Goal: Task Accomplishment & Management: Manage account settings

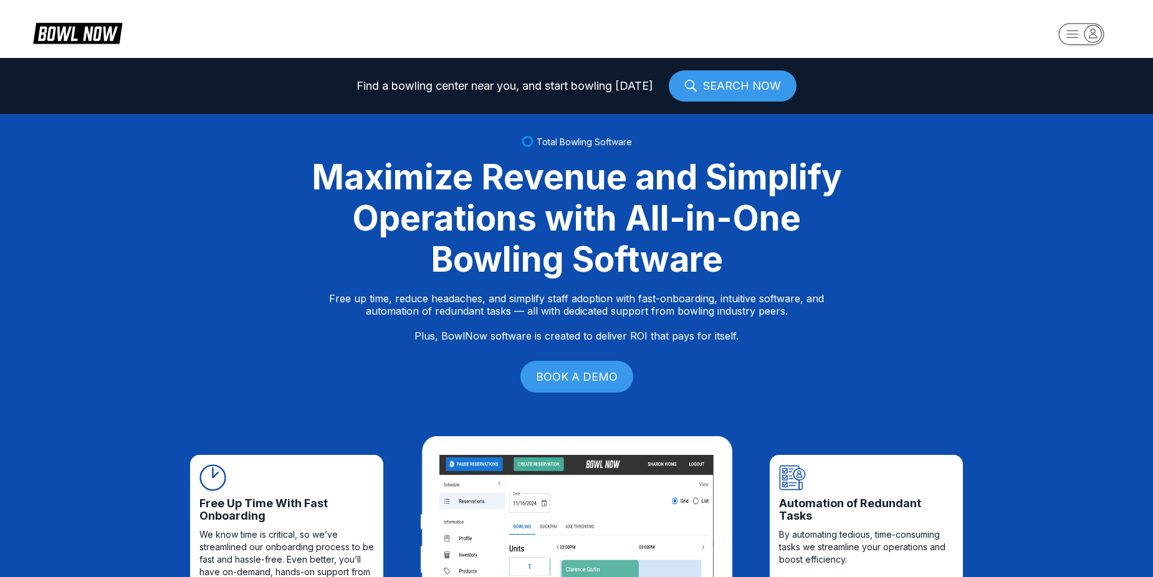
click at [1070, 30] on rect "button" at bounding box center [1080, 34] width 45 height 22
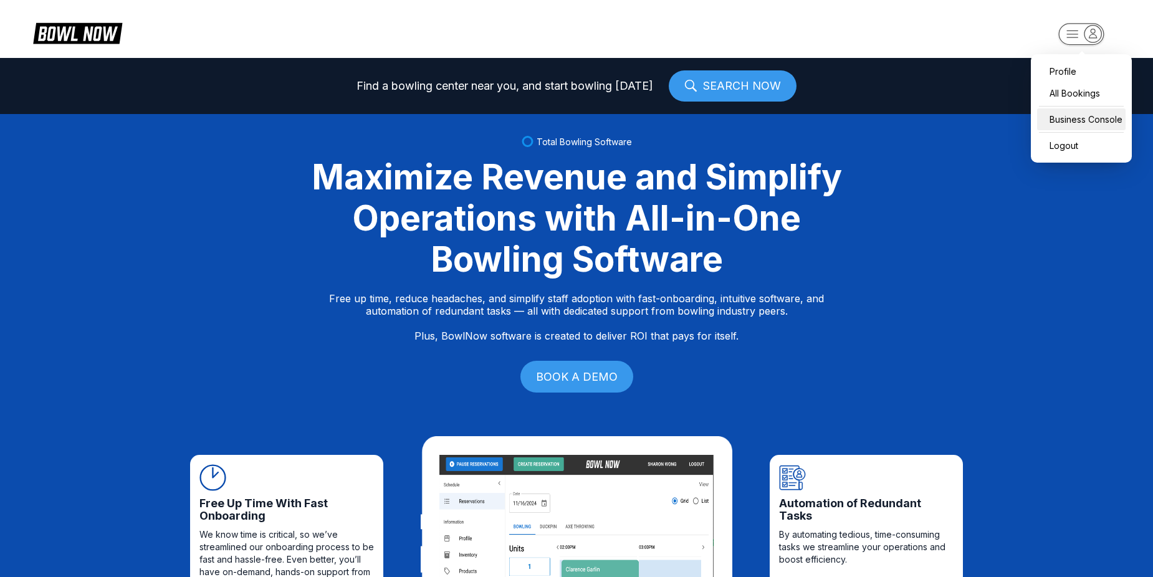
click at [1061, 120] on div "Business Console" at bounding box center [1081, 119] width 88 height 22
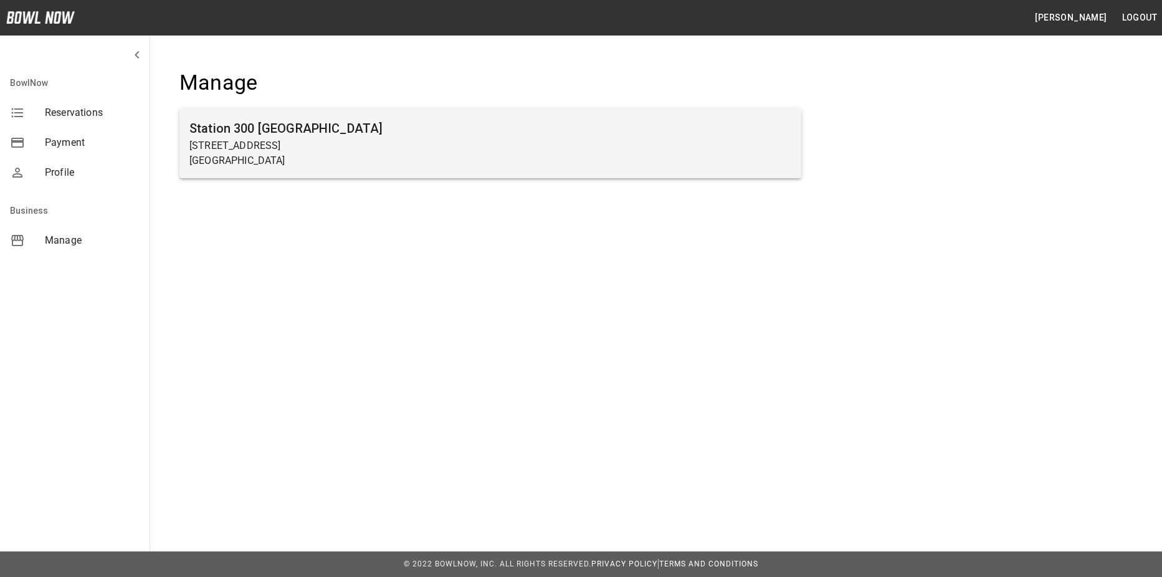
drag, startPoint x: 427, startPoint y: 131, endPoint x: 439, endPoint y: 125, distance: 13.9
click at [439, 125] on h6 "Station 300 Gainesville" at bounding box center [490, 128] width 602 height 20
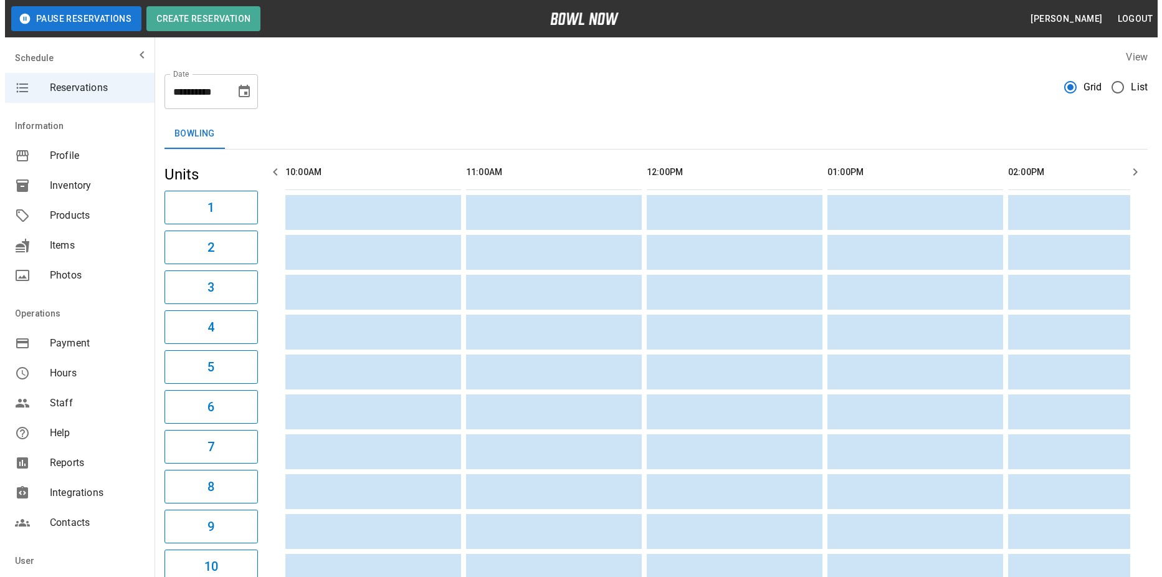
scroll to position [0, 1702]
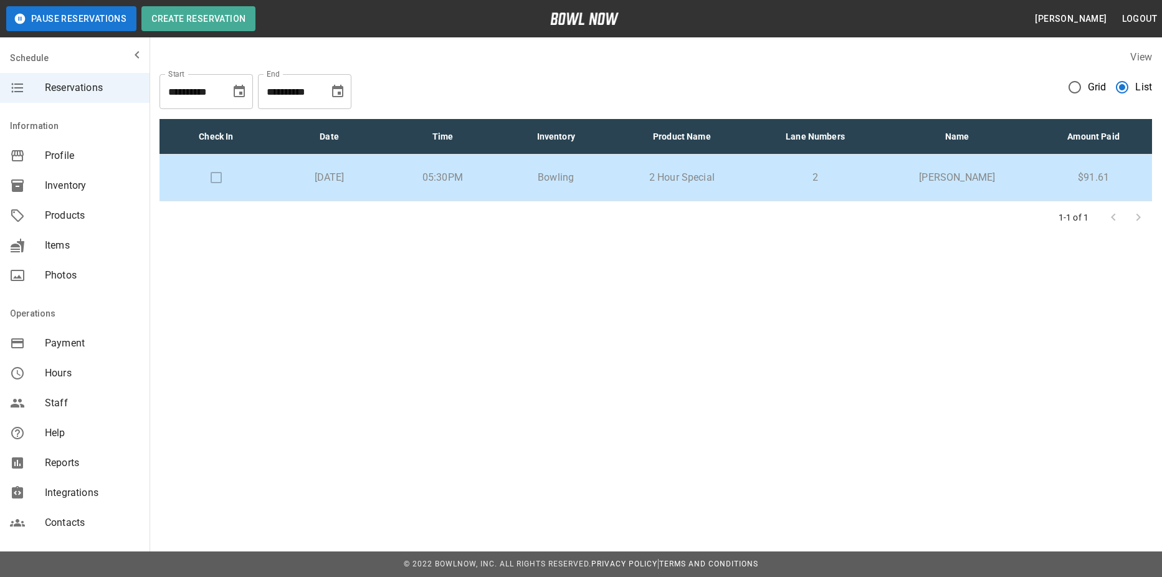
click at [843, 175] on p "2" at bounding box center [815, 177] width 108 height 15
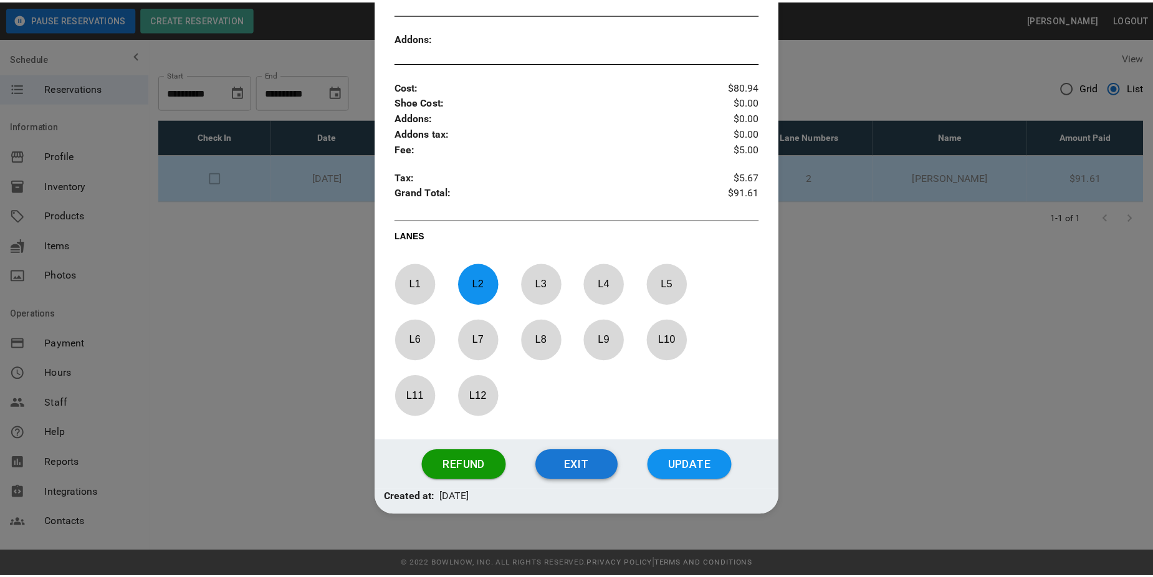
scroll to position [478, 0]
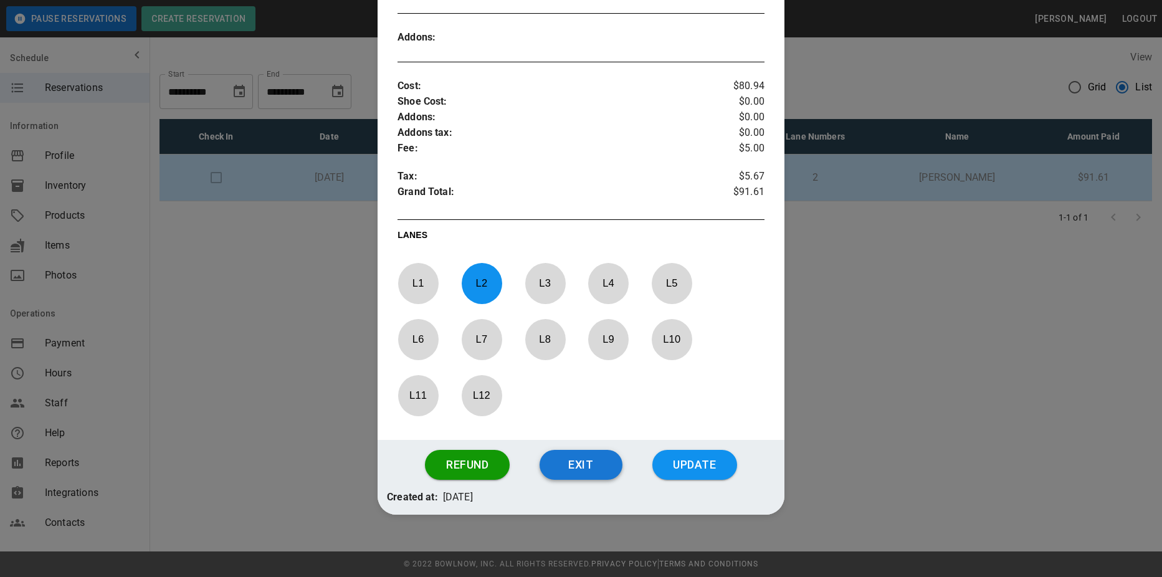
click at [568, 467] on button "Exit" at bounding box center [581, 465] width 83 height 30
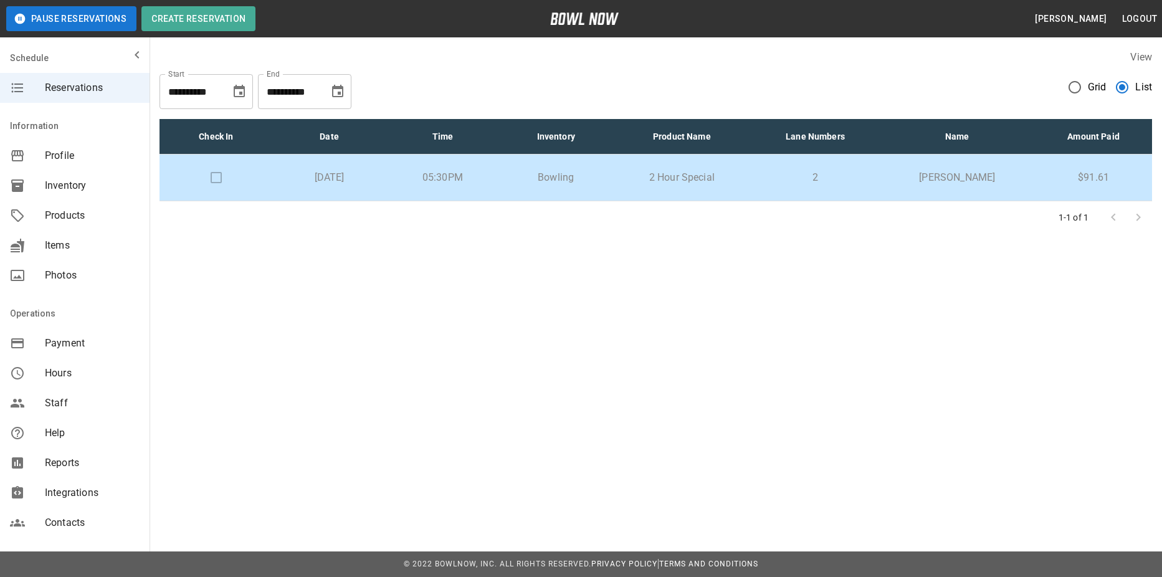
click at [1095, 84] on span "Grid" at bounding box center [1097, 87] width 19 height 15
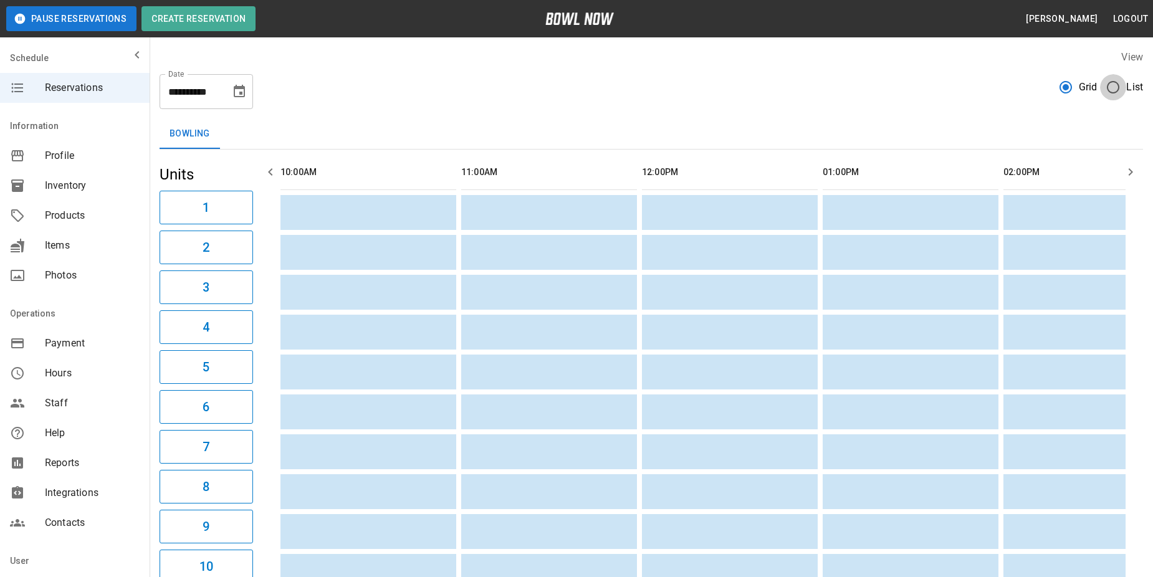
scroll to position [0, 1702]
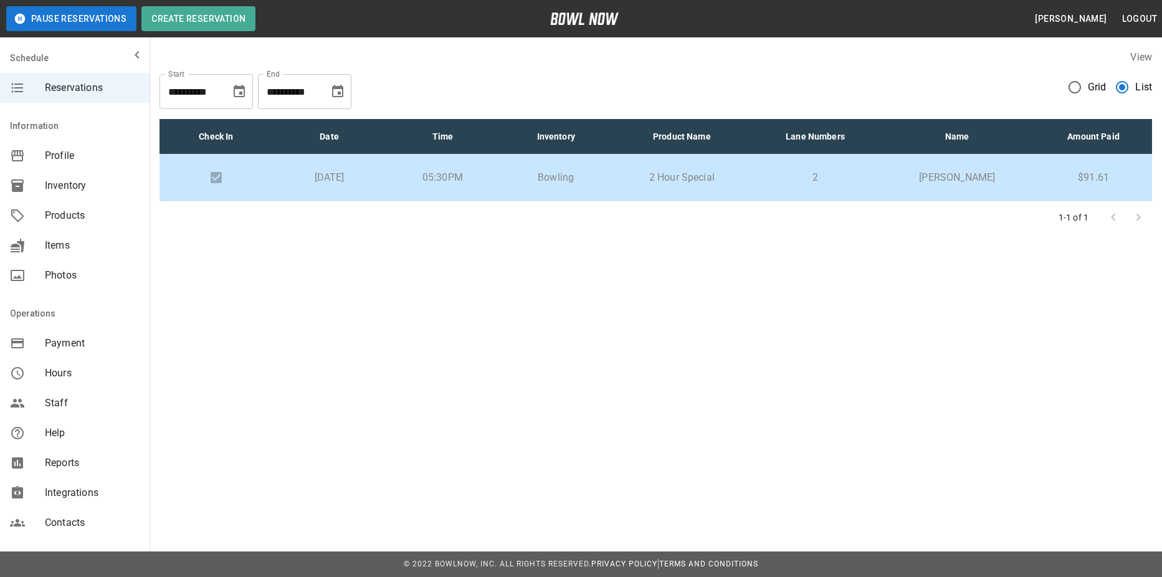
click at [1100, 84] on span "Grid" at bounding box center [1097, 87] width 19 height 15
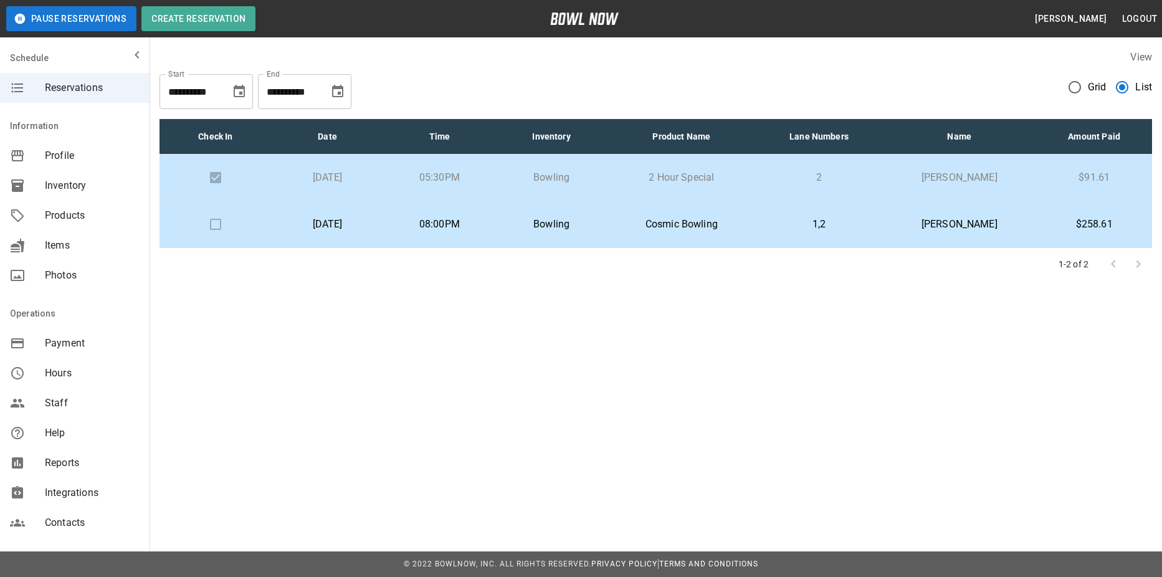
click at [607, 224] on td "Bowling" at bounding box center [551, 224] width 112 height 47
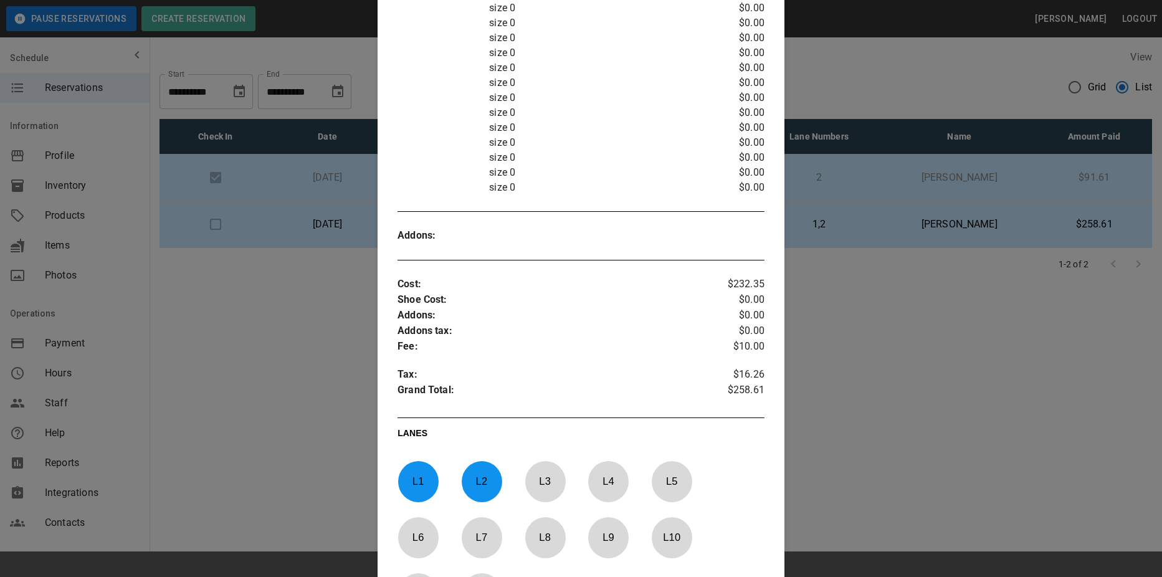
scroll to position [613, 0]
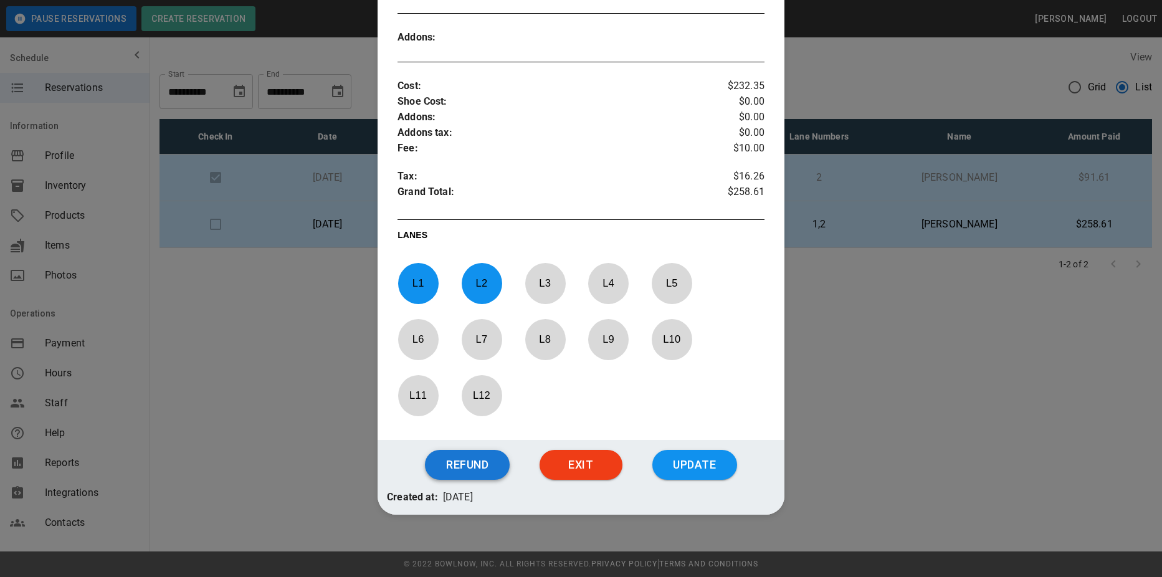
click at [483, 464] on button "Refund" at bounding box center [467, 465] width 85 height 30
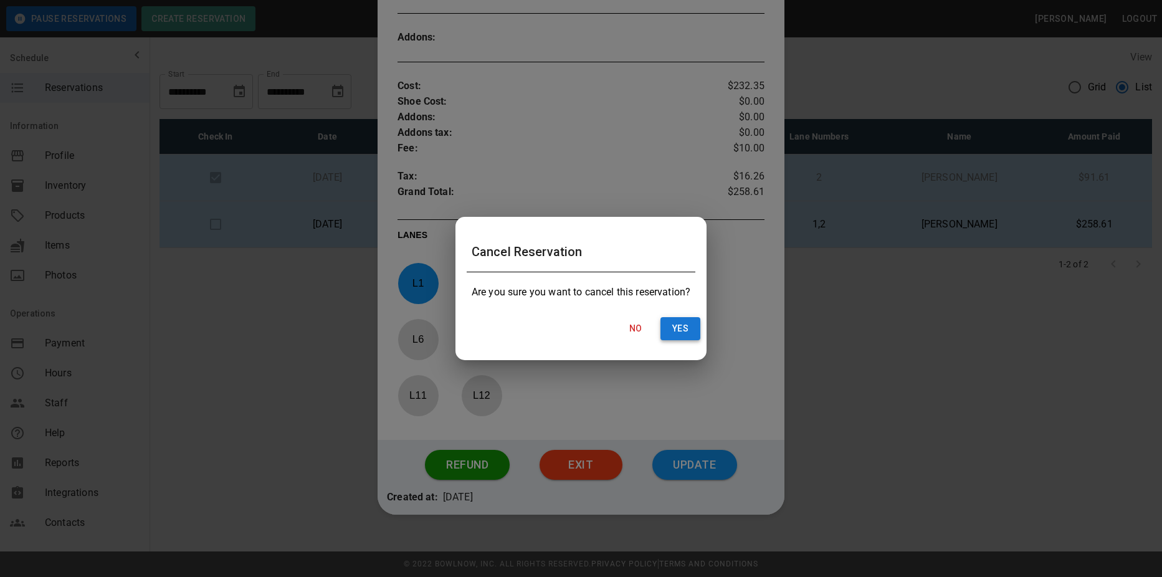
click at [673, 331] on button "Yes" at bounding box center [680, 328] width 40 height 23
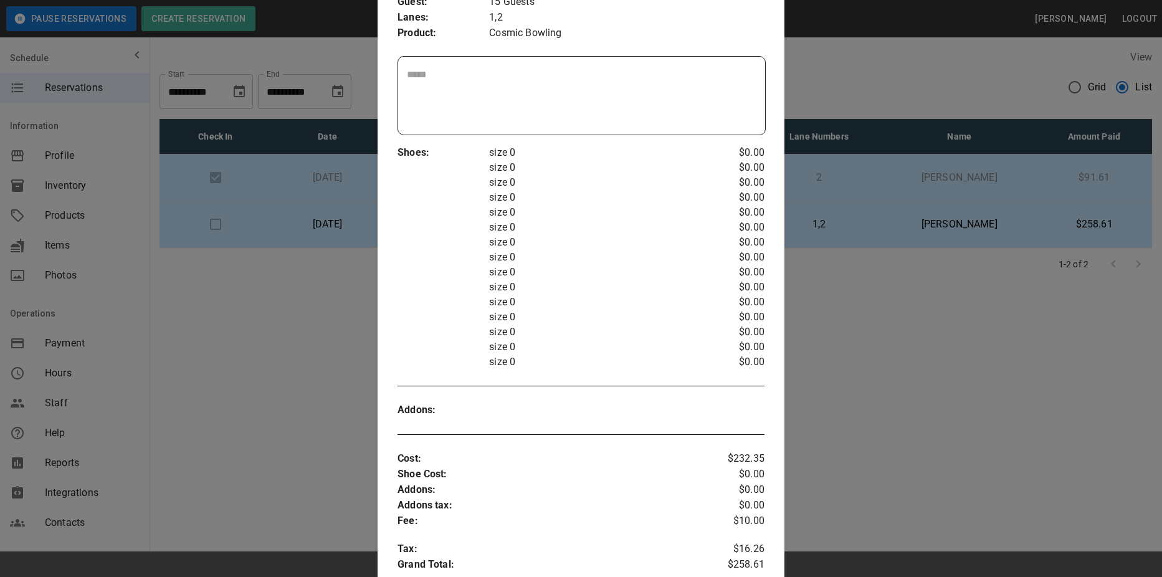
scroll to position [115, 0]
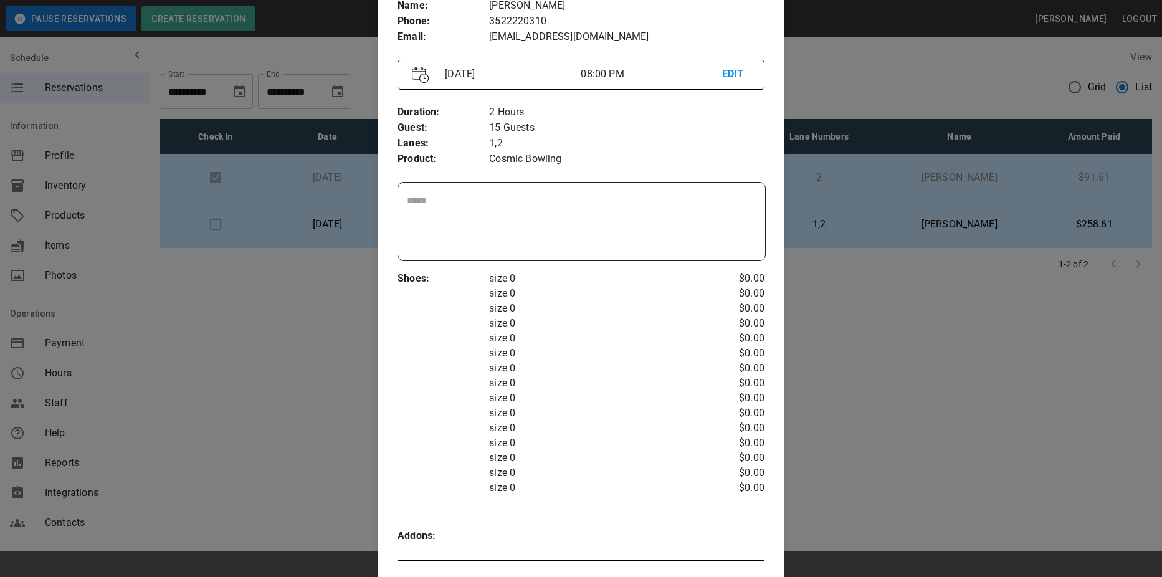
click at [553, 202] on textarea at bounding box center [582, 221] width 350 height 57
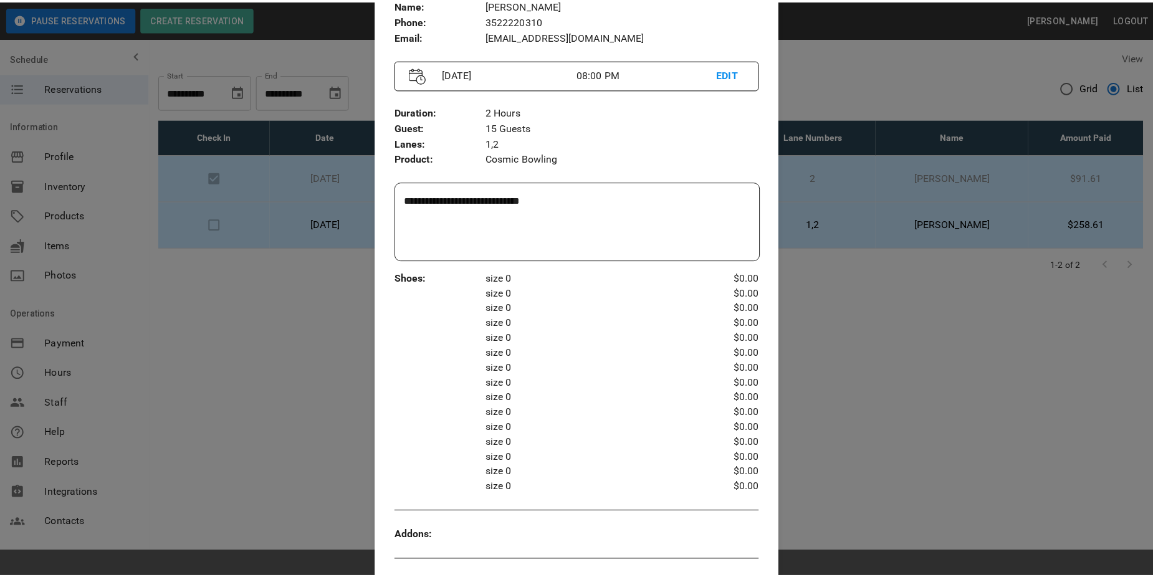
scroll to position [551, 0]
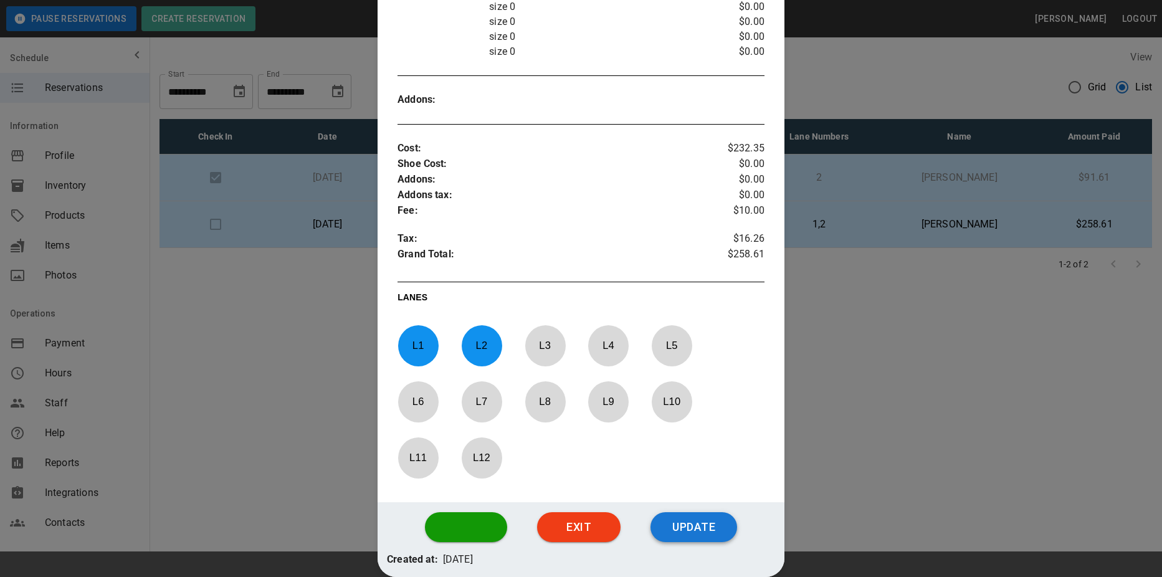
type textarea "**********"
click at [671, 522] on button "Update" at bounding box center [693, 527] width 86 height 30
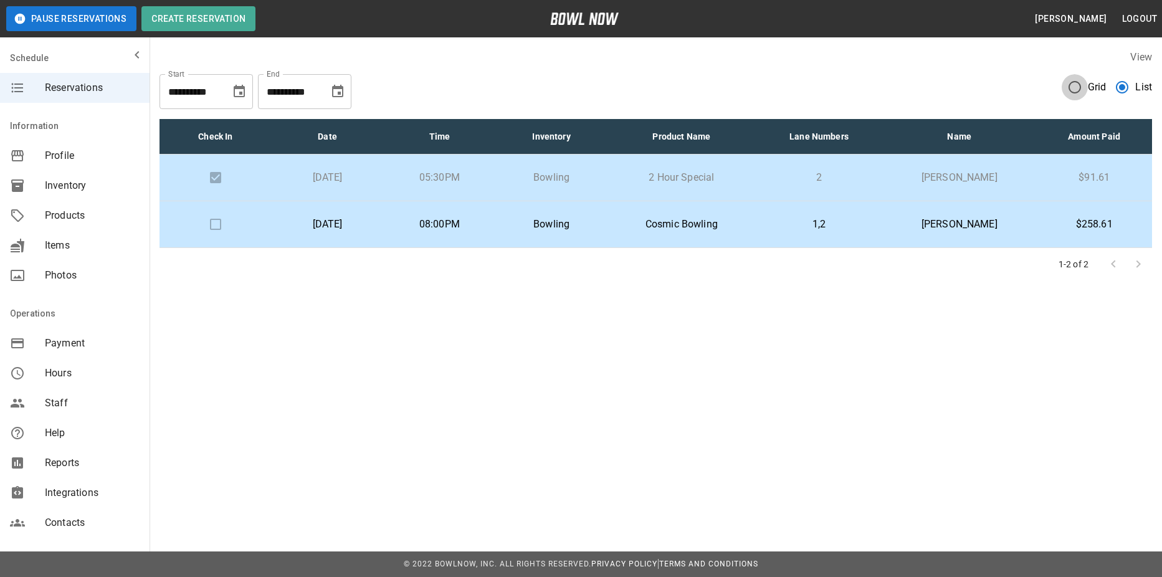
click at [1088, 91] on label "Grid" at bounding box center [1084, 87] width 45 height 26
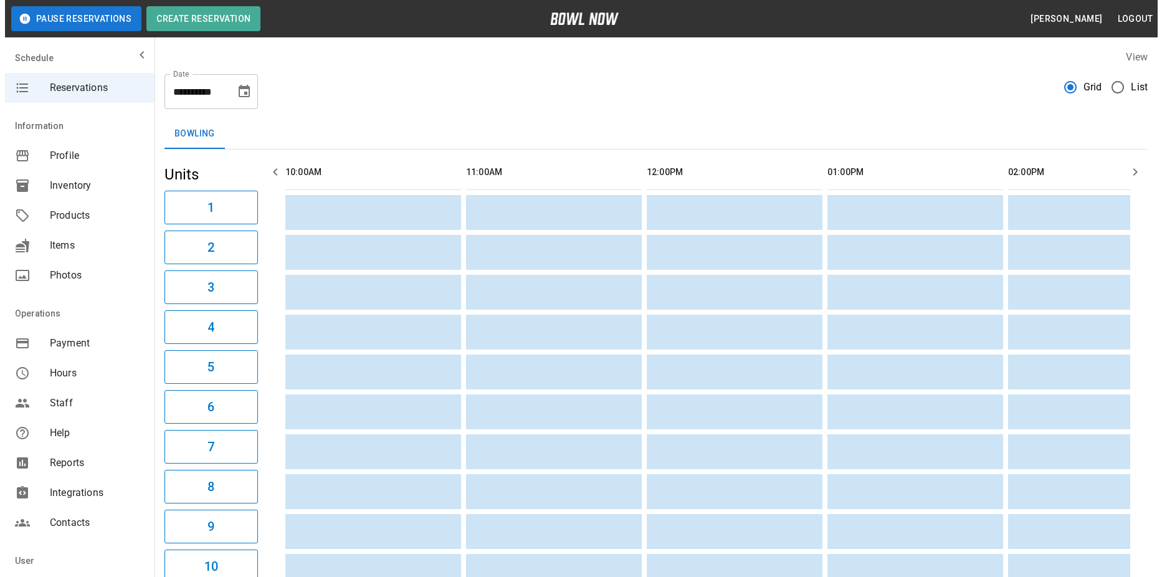
scroll to position [0, 1702]
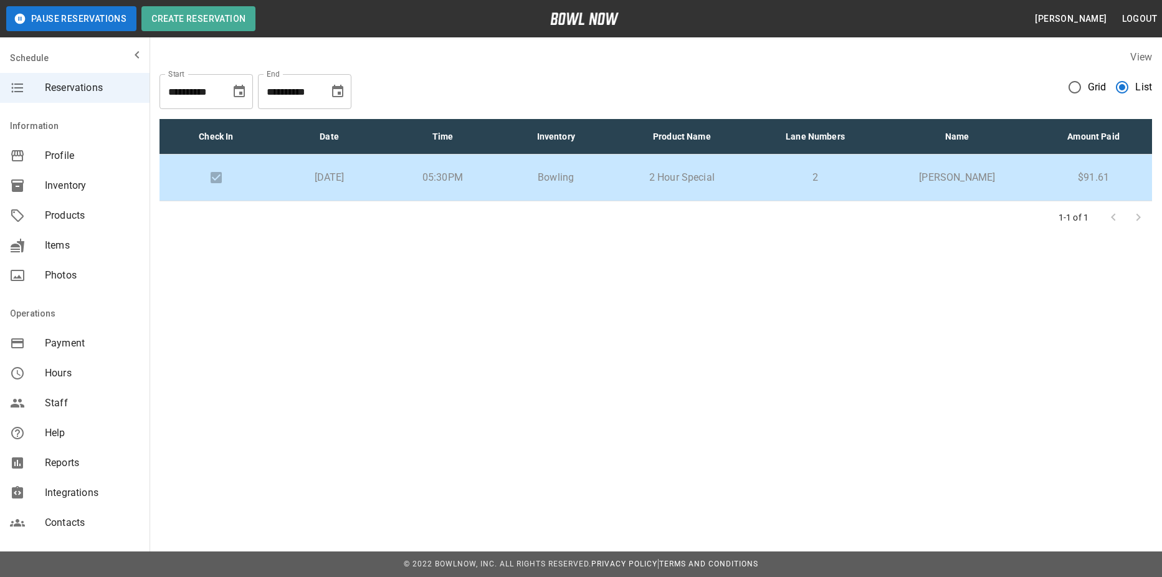
click at [1024, 383] on div "**********" at bounding box center [581, 288] width 1162 height 577
